Goal: Find specific page/section: Find specific page/section

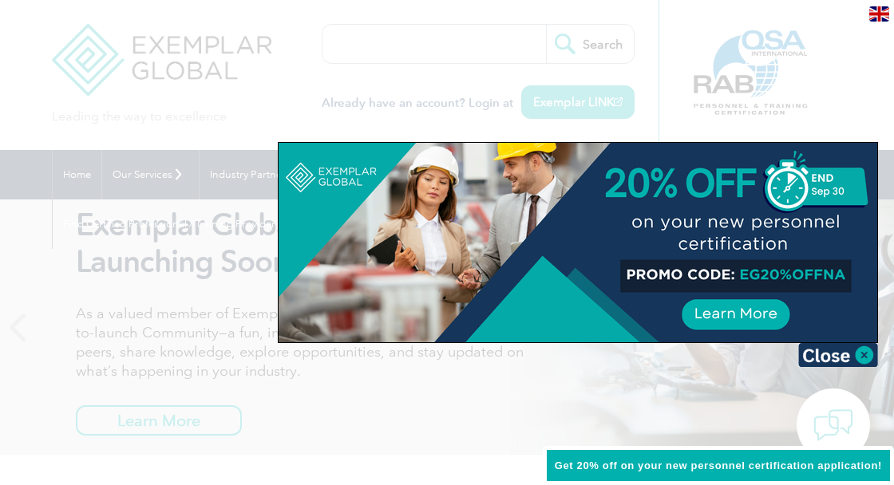
click at [854, 86] on div at bounding box center [447, 242] width 894 height 485
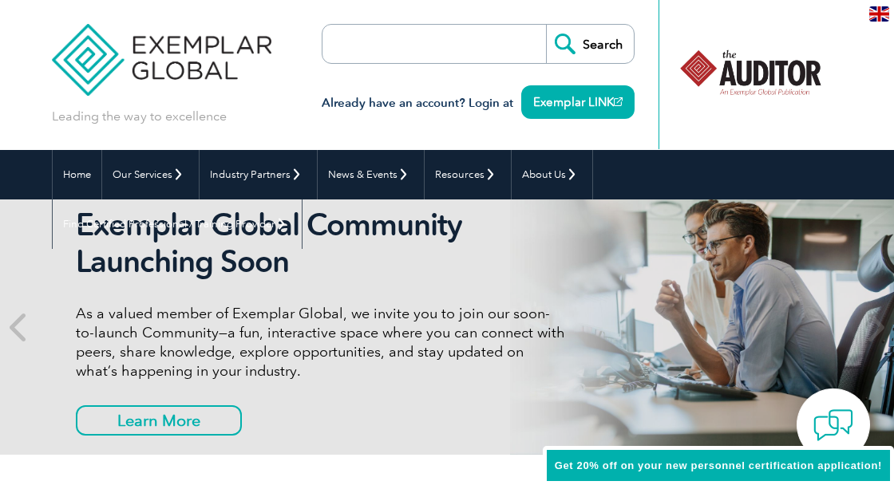
click at [419, 42] on input "search" at bounding box center [414, 44] width 168 height 38
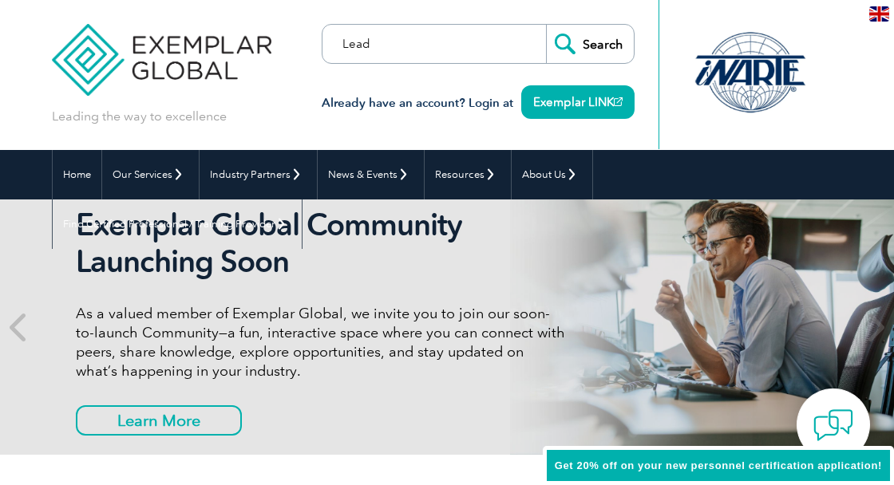
type input "Lead"
click at [546, 25] on input "Search" at bounding box center [590, 44] width 88 height 38
click at [592, 52] on input "Search" at bounding box center [590, 44] width 88 height 38
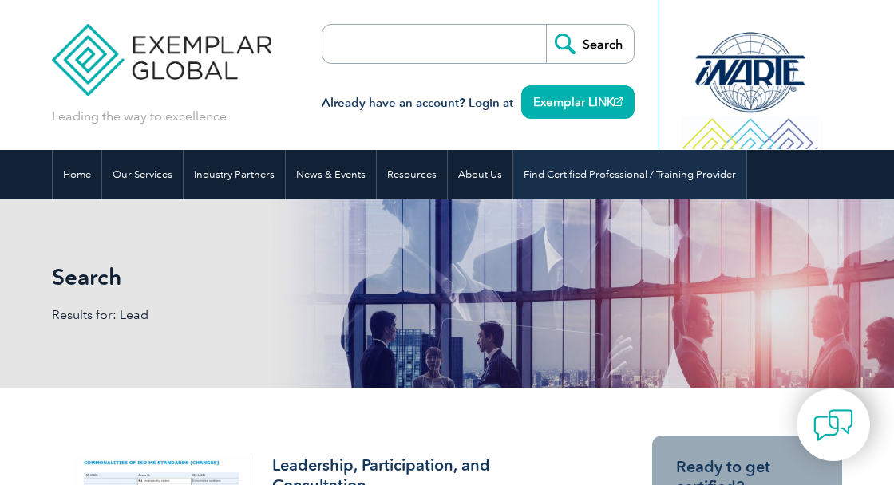
click at [567, 182] on link "Find Certified Professional / Training Provider" at bounding box center [629, 174] width 233 height 49
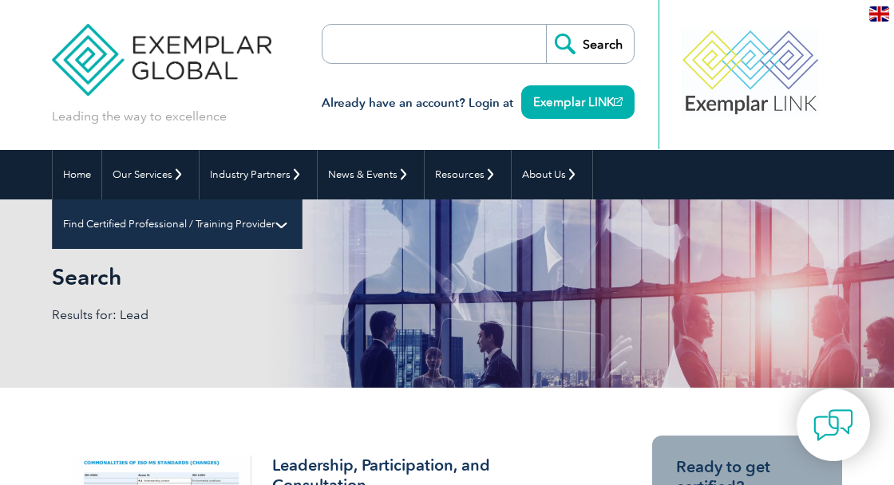
click at [302, 200] on link "Find Certified Professional / Training Provider" at bounding box center [177, 224] width 249 height 49
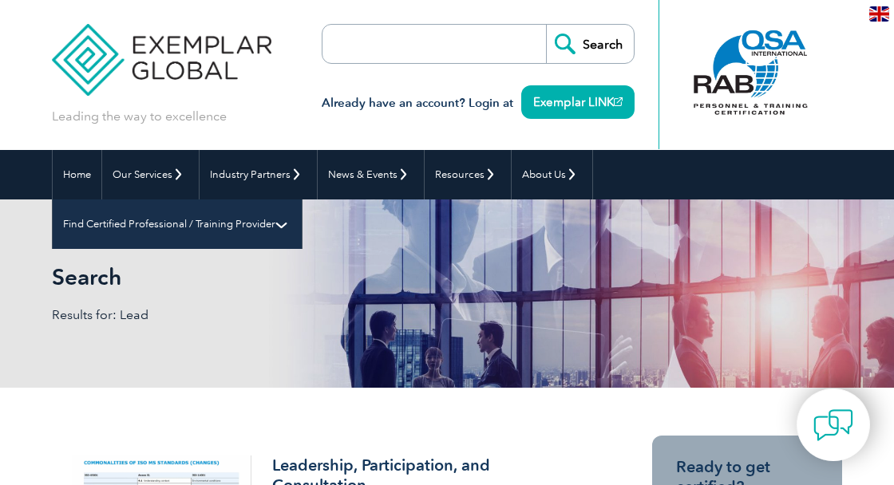
click at [302, 200] on link "Find Certified Professional / Training Provider" at bounding box center [177, 224] width 249 height 49
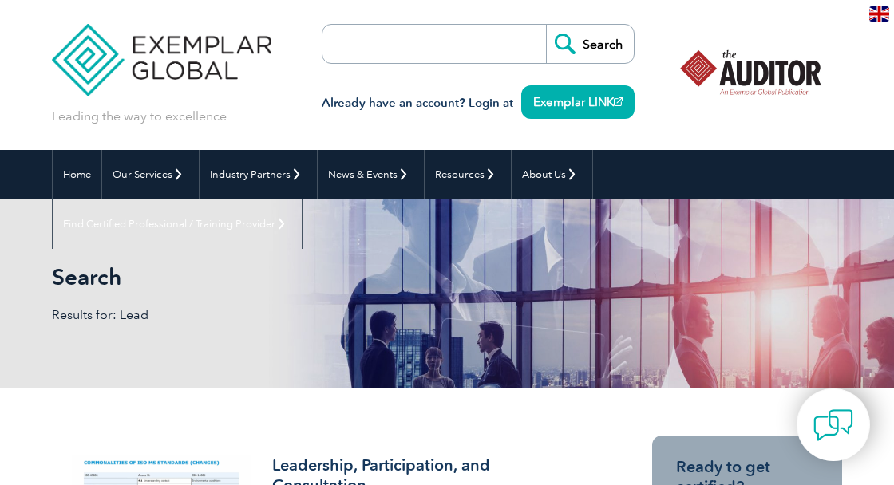
click at [88, 54] on img at bounding box center [161, 48] width 219 height 96
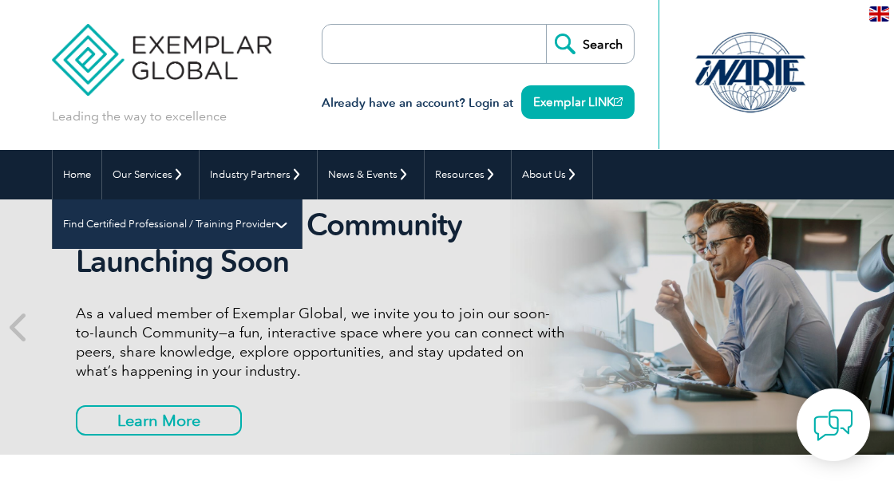
click at [302, 200] on link "Find Certified Professional / Training Provider" at bounding box center [177, 224] width 249 height 49
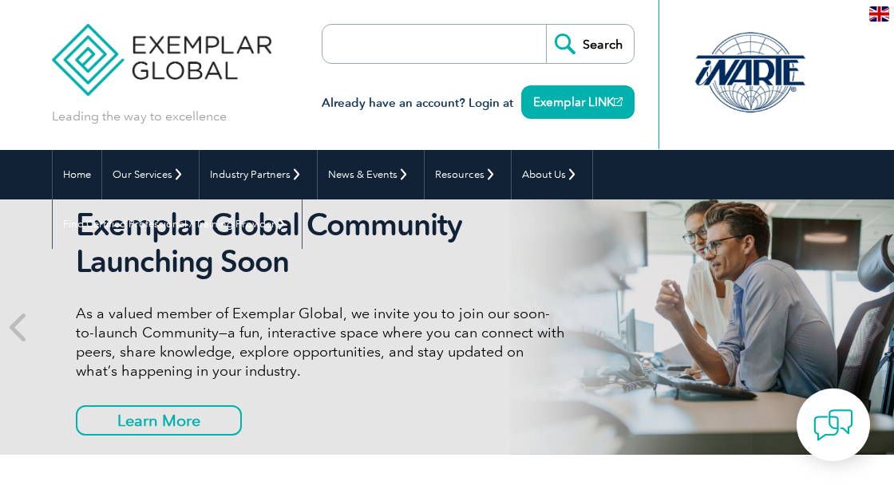
click at [859, 183] on div "Home Our Services Getting Certified Individual Certifications Engineers & Techn…" at bounding box center [447, 174] width 894 height 49
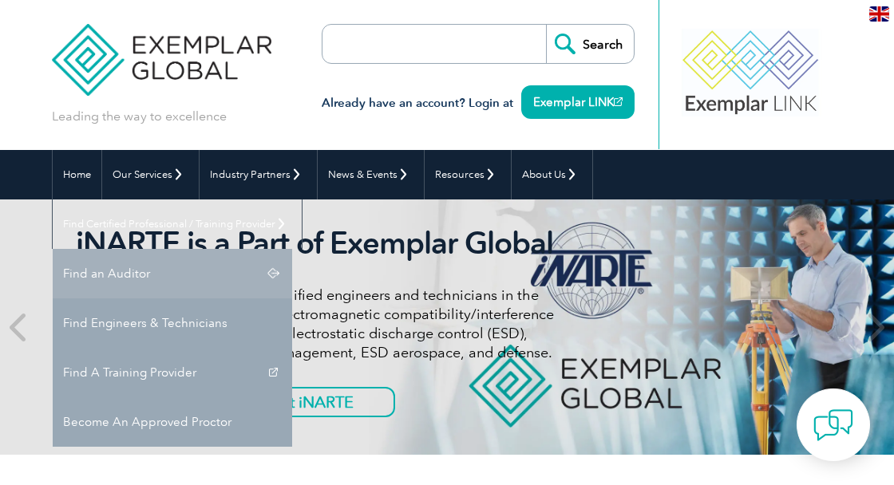
click at [292, 249] on link "Find an Auditor" at bounding box center [172, 273] width 239 height 49
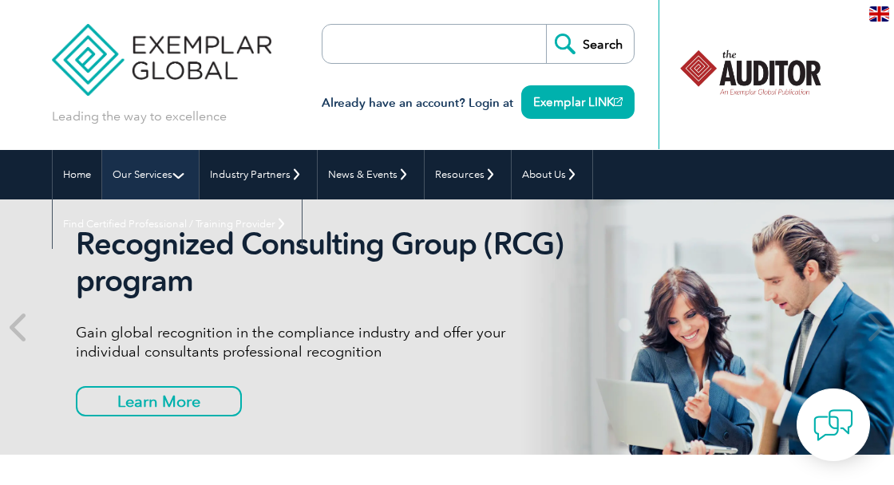
click at [174, 177] on link "Our Services" at bounding box center [150, 174] width 97 height 49
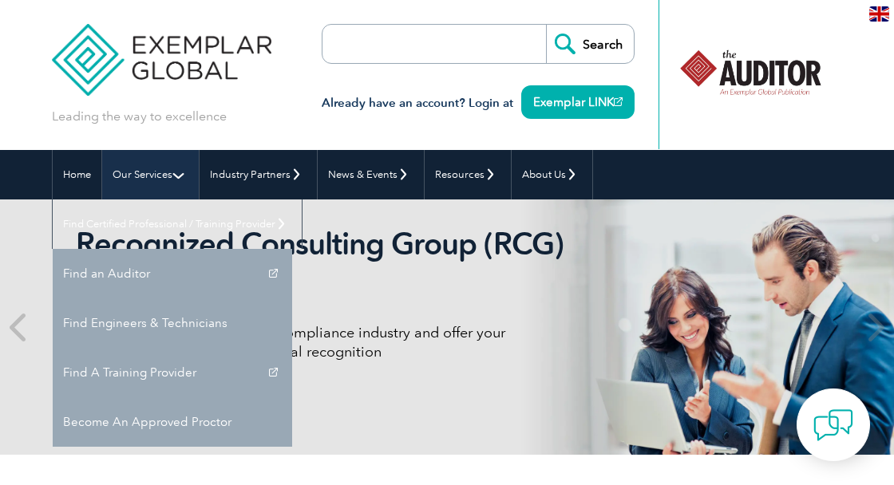
click at [183, 177] on link "Our Services" at bounding box center [150, 174] width 97 height 49
click at [183, 179] on link "Our Services" at bounding box center [150, 174] width 97 height 49
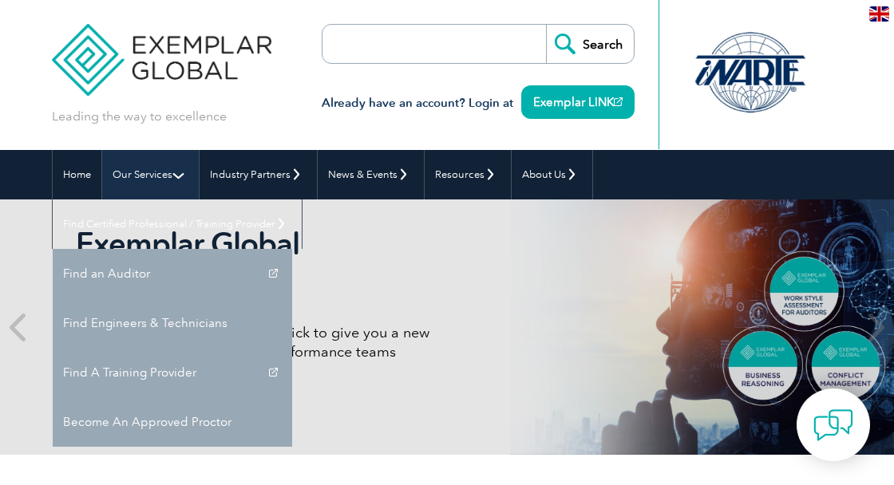
click at [156, 175] on link "Our Services" at bounding box center [150, 174] width 97 height 49
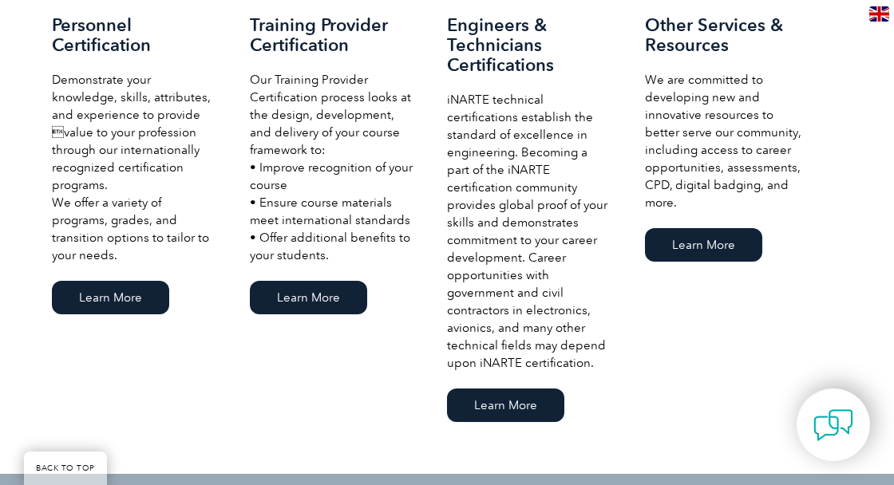
scroll to position [1067, 0]
